Goal: Communication & Community: Answer question/provide support

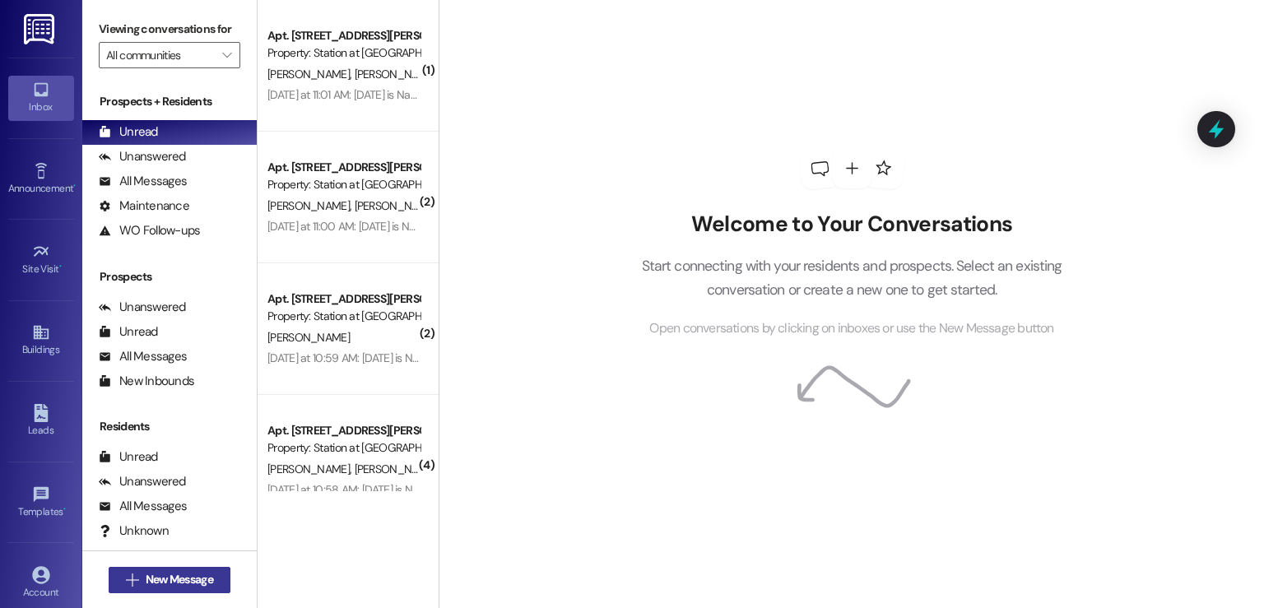
click at [189, 571] on span "New Message" at bounding box center [180, 579] width 68 height 17
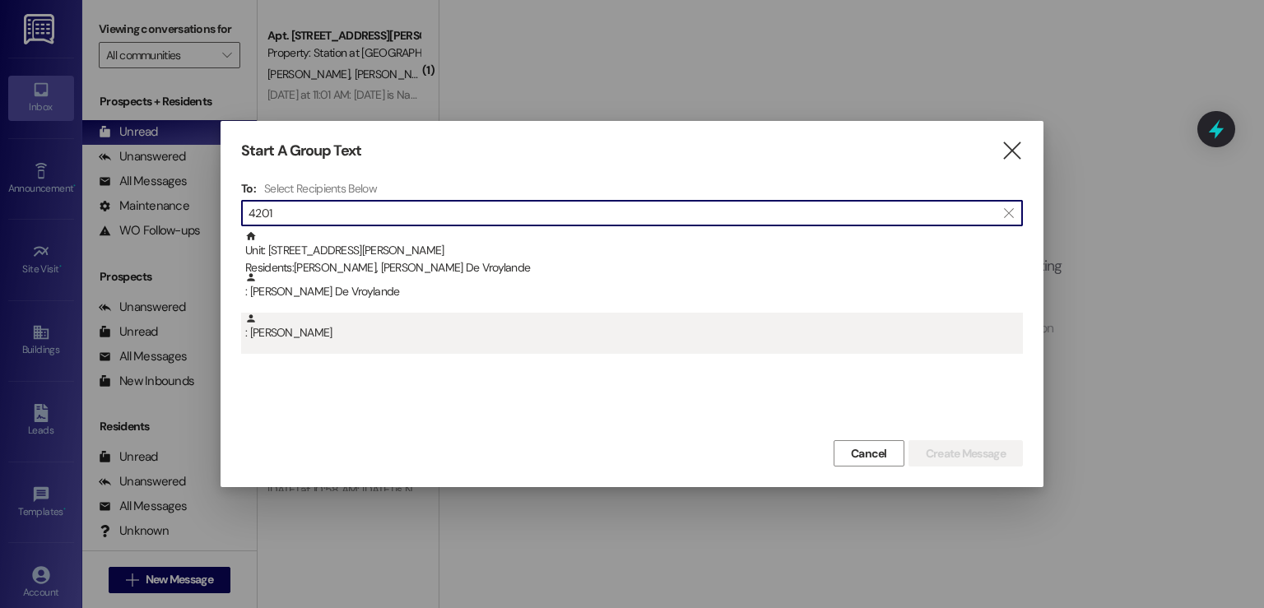
type input "4201"
click at [304, 333] on div ": Abigail Grabill" at bounding box center [634, 327] width 778 height 29
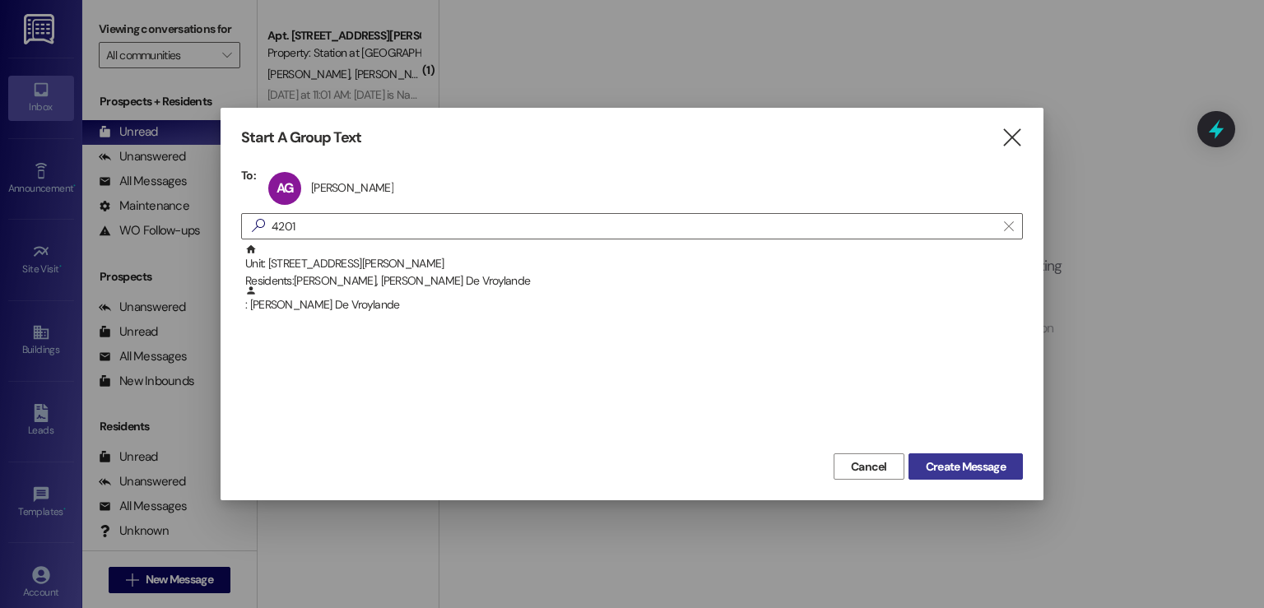
click at [971, 468] on span "Create Message" at bounding box center [966, 467] width 80 height 17
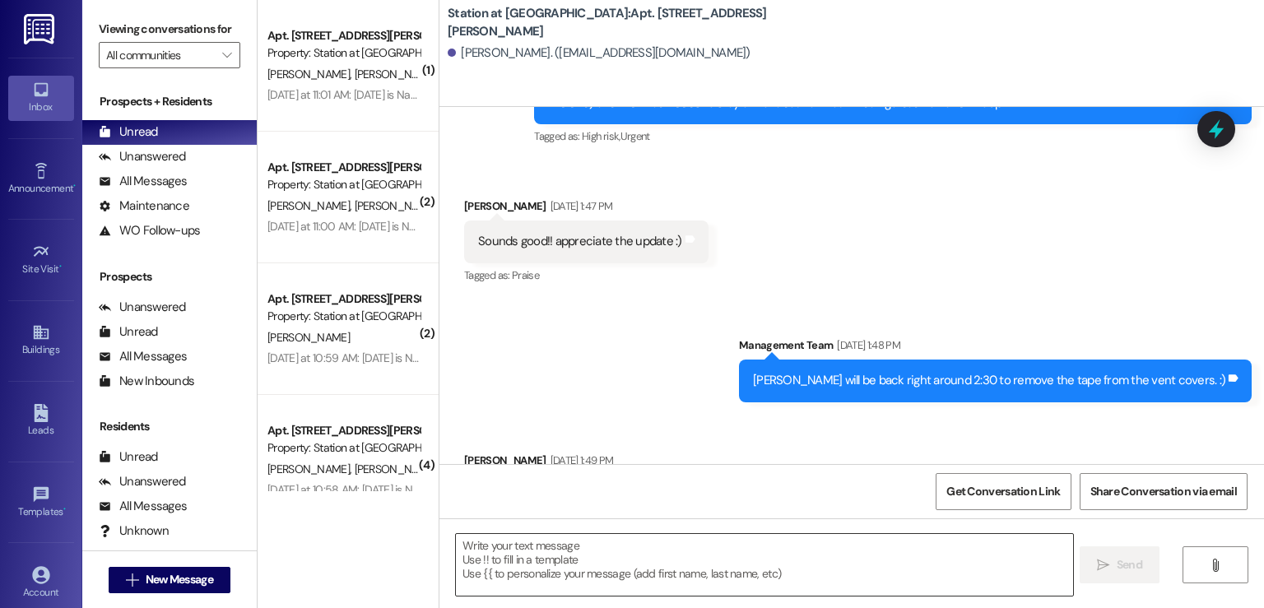
scroll to position [1578, 0]
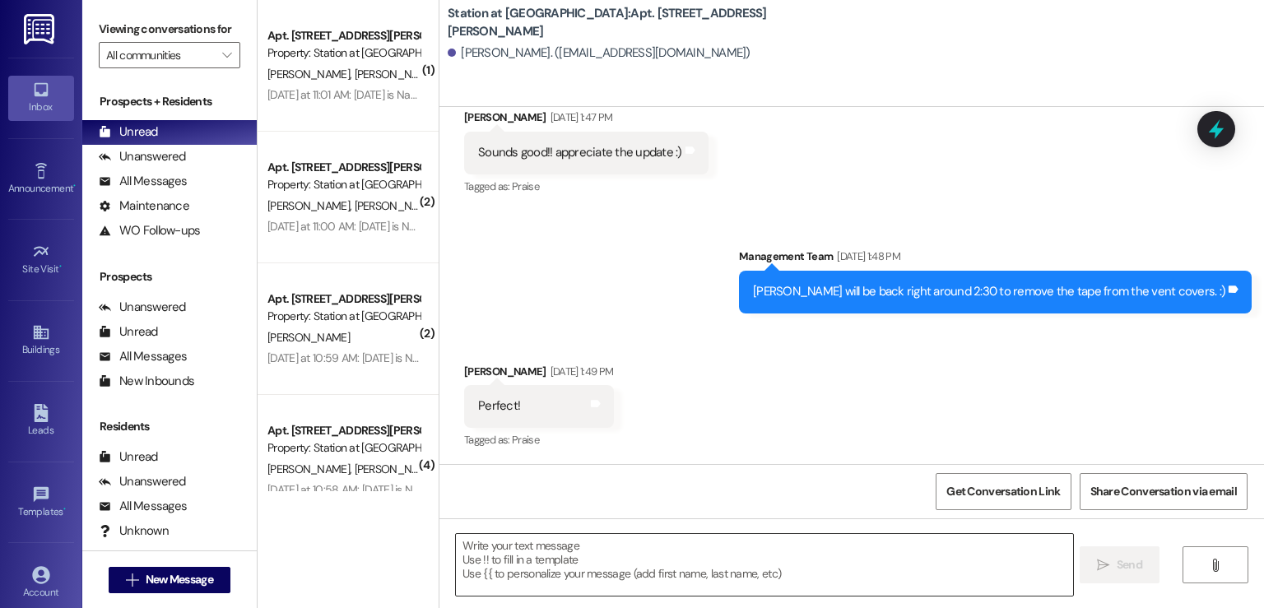
click at [456, 549] on textarea at bounding box center [764, 565] width 617 height 62
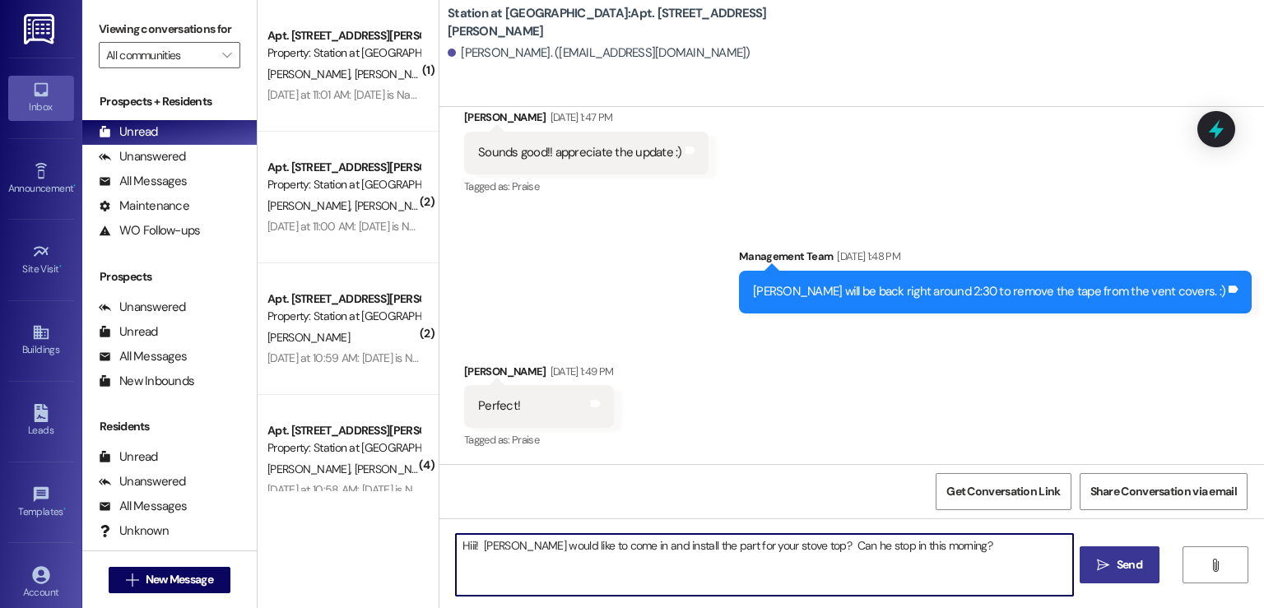
type textarea "Hiii! Joel would like to come in and install the part for your stove top? Can h…"
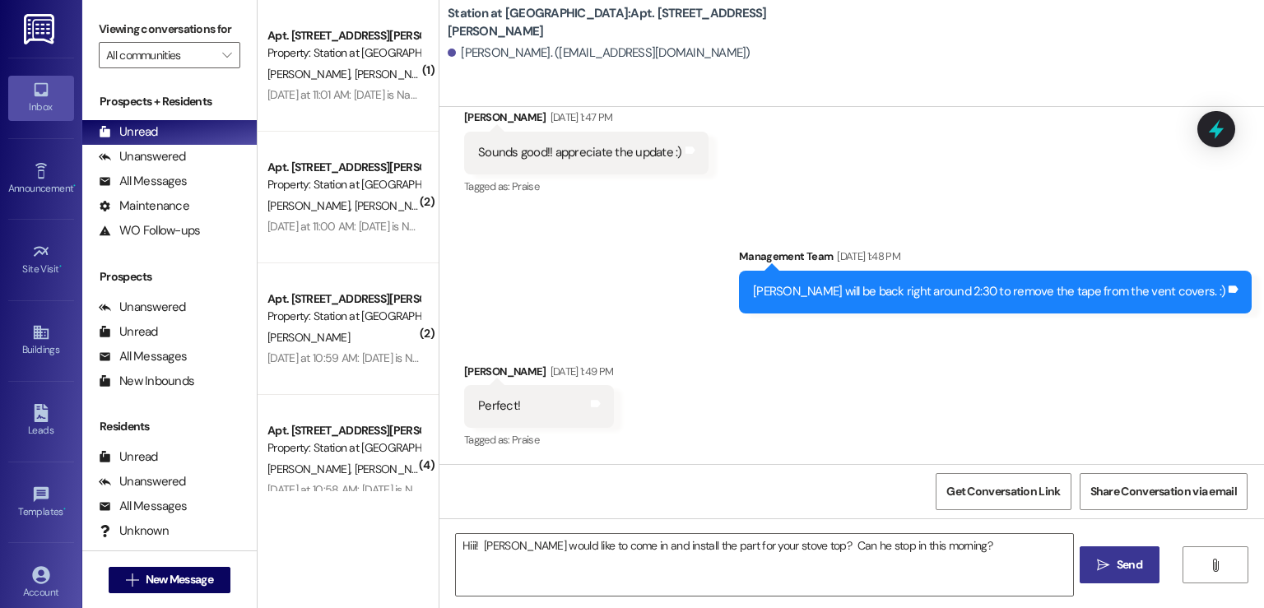
click at [1106, 569] on icon "" at bounding box center [1103, 565] width 12 height 13
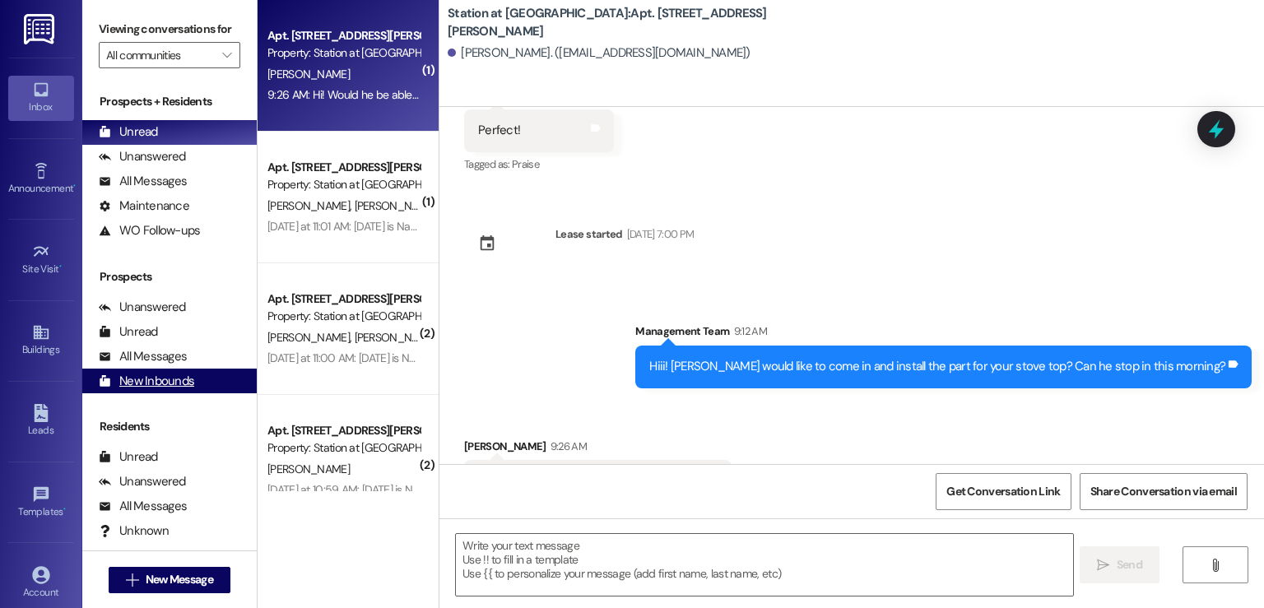
scroll to position [1904, 0]
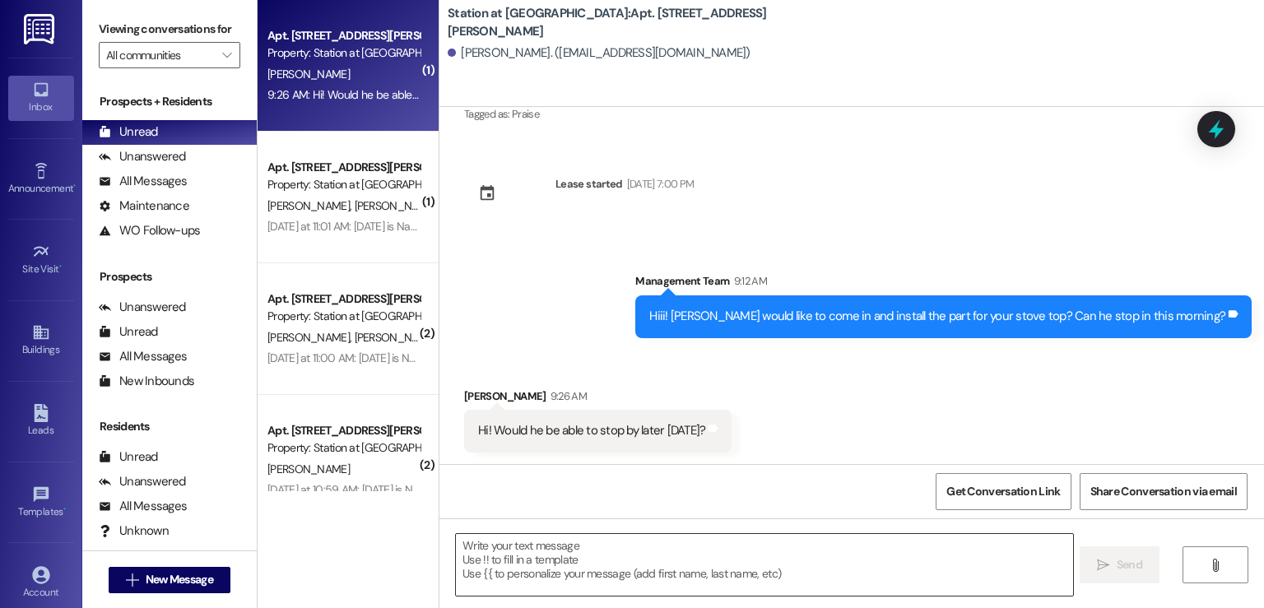
click at [510, 542] on textarea at bounding box center [764, 565] width 617 height 62
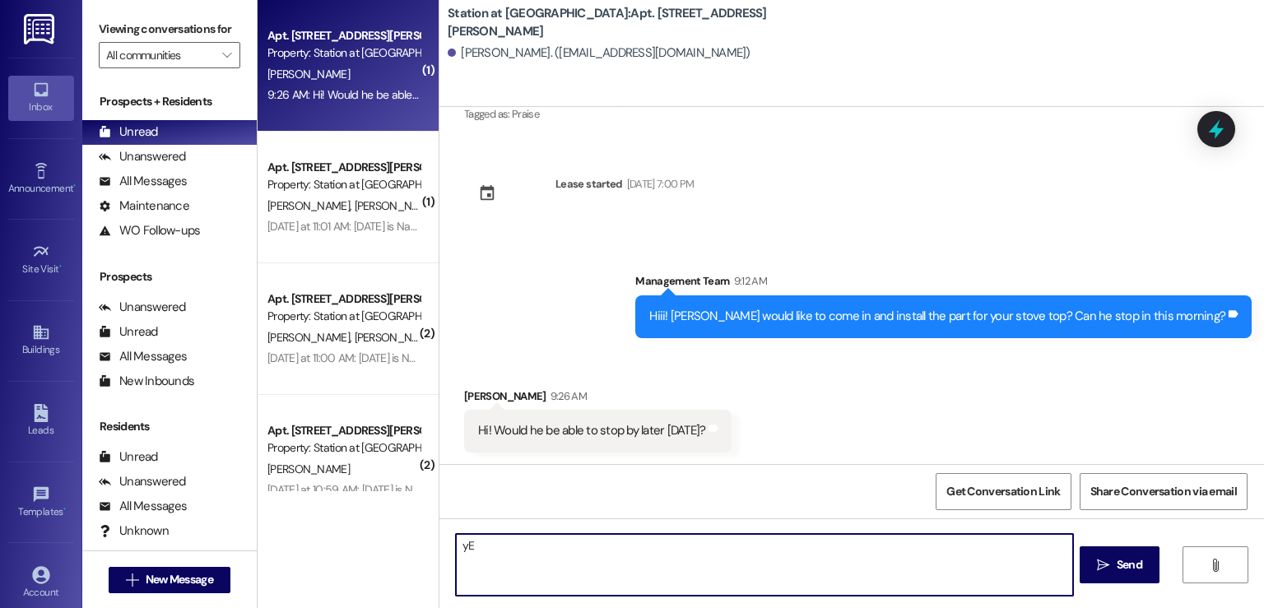
type textarea "y"
type textarea "Yes- that is why we asked! After what time?"
click at [1116, 575] on button " Send" at bounding box center [1120, 565] width 80 height 37
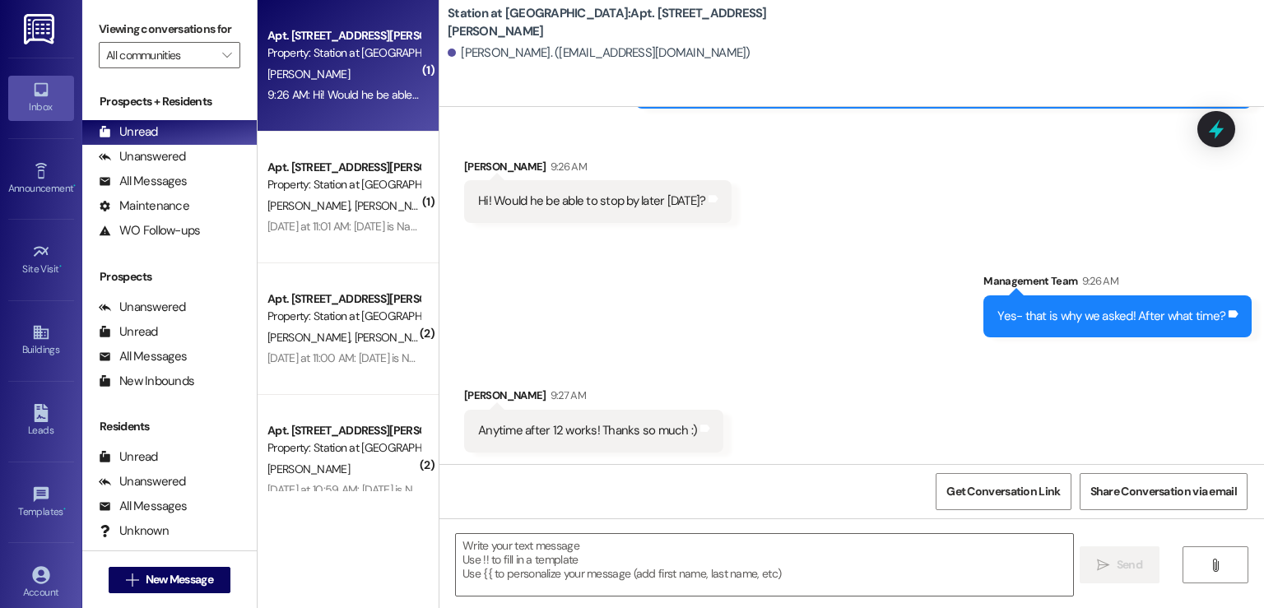
scroll to position [2135, 0]
